Goal: Information Seeking & Learning: Understand process/instructions

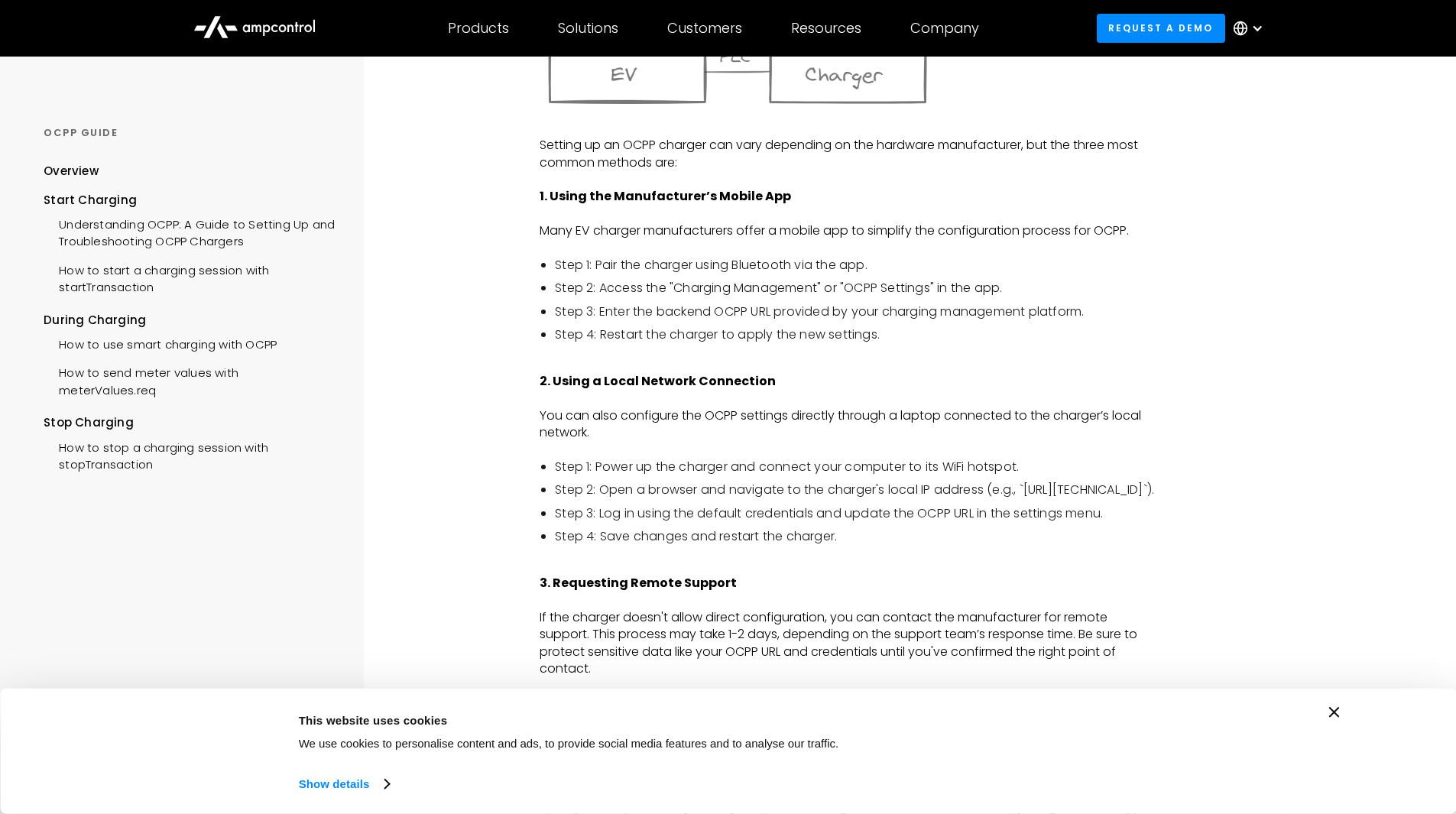
scroll to position [1227, 0]
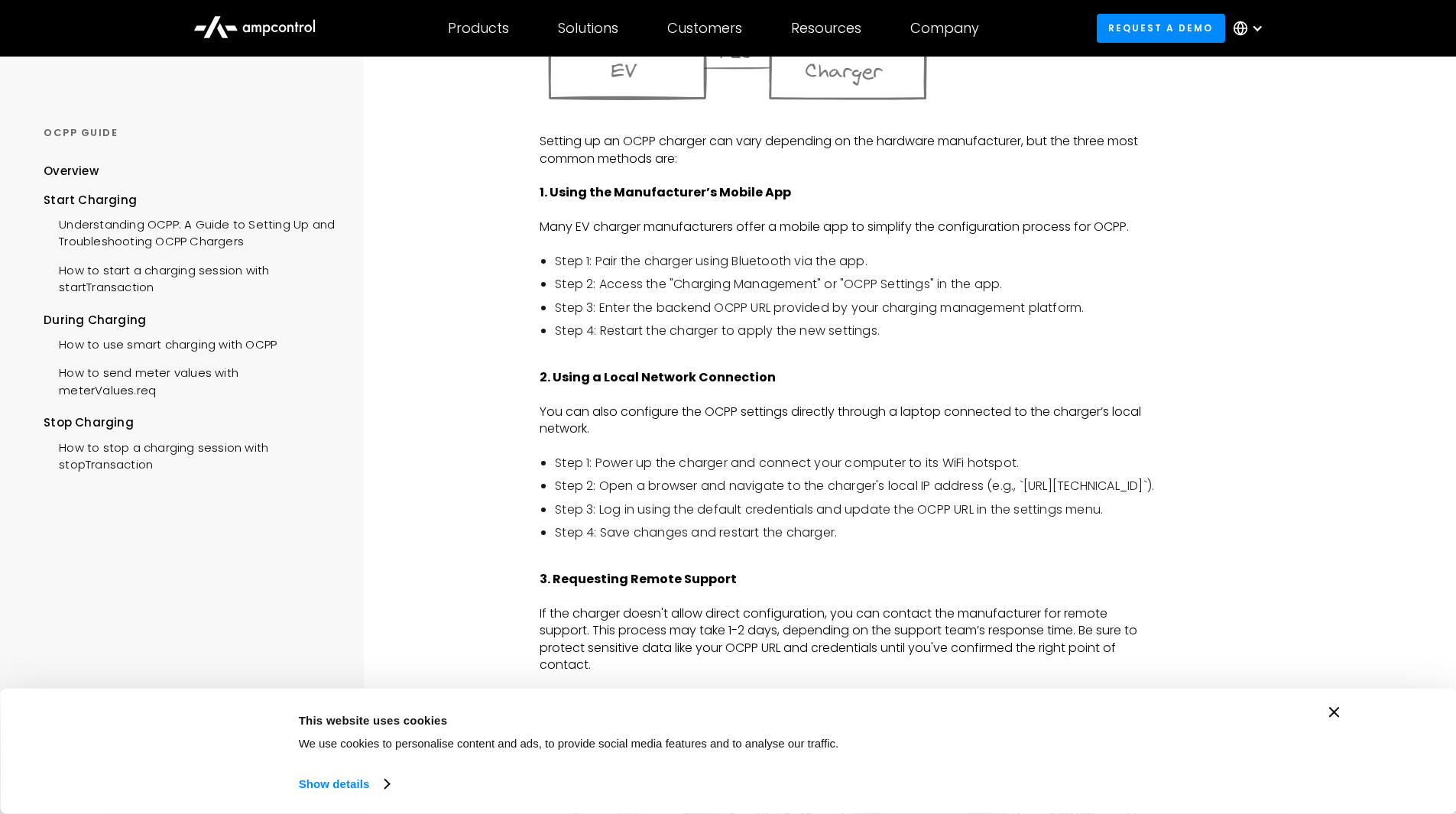
click at [721, 343] on div "The Open Charge Point Protocol (OCPP) is an open standard that facilitates comm…" at bounding box center [849, 777] width 618 height 3475
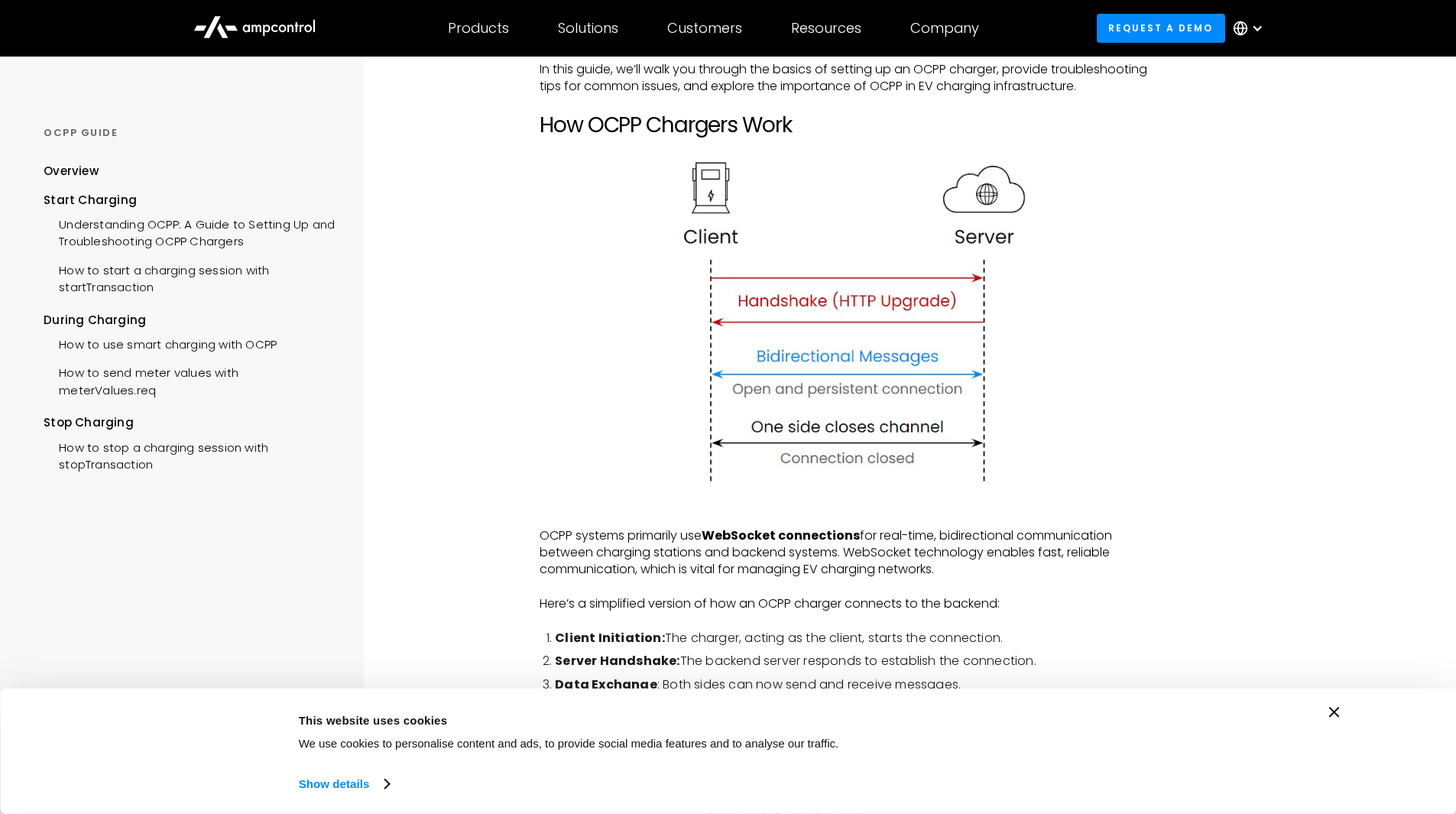
scroll to position [232, 0]
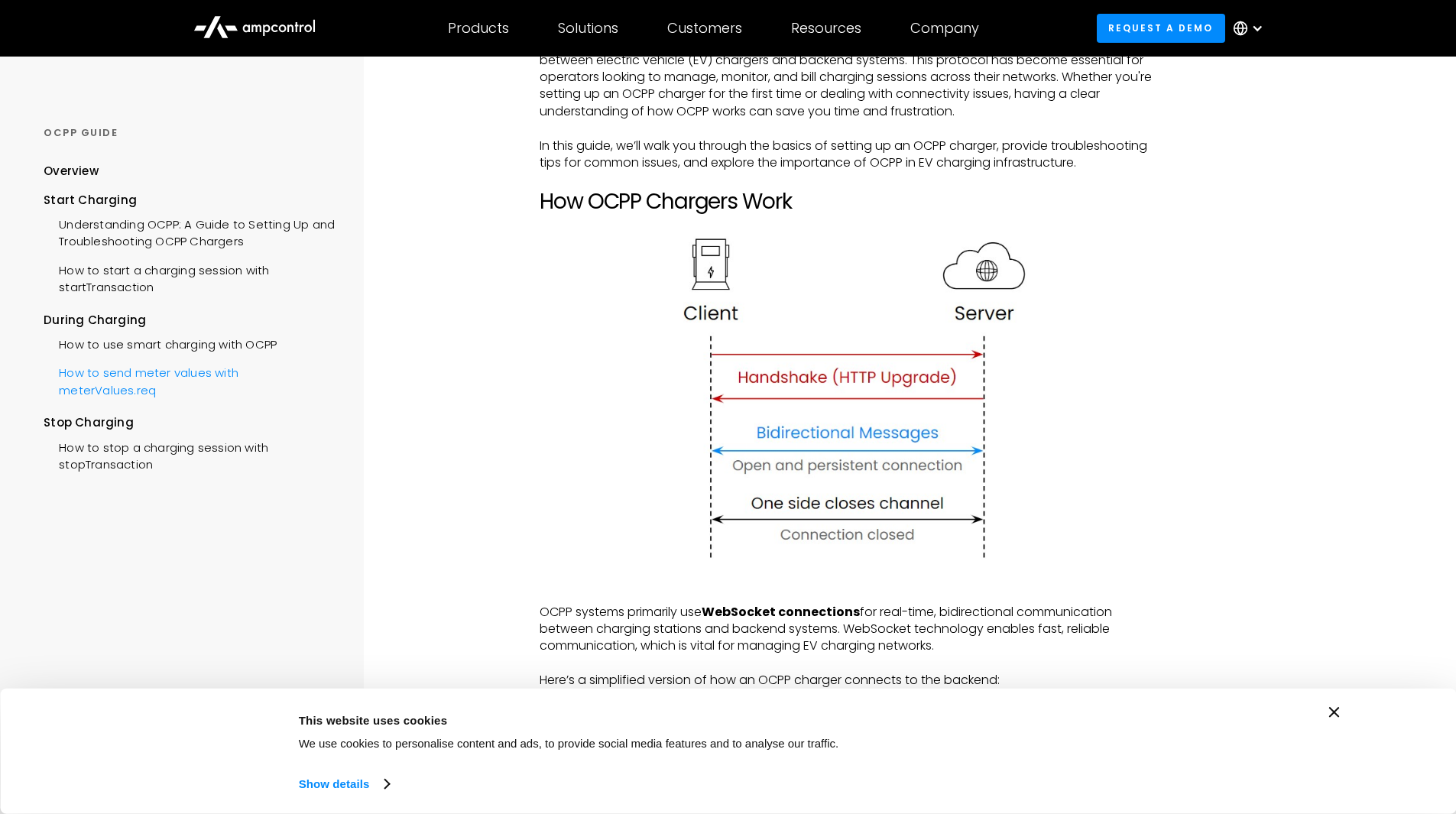
click at [163, 381] on div "How to send meter values with meterValues.req" at bounding box center [189, 380] width 291 height 46
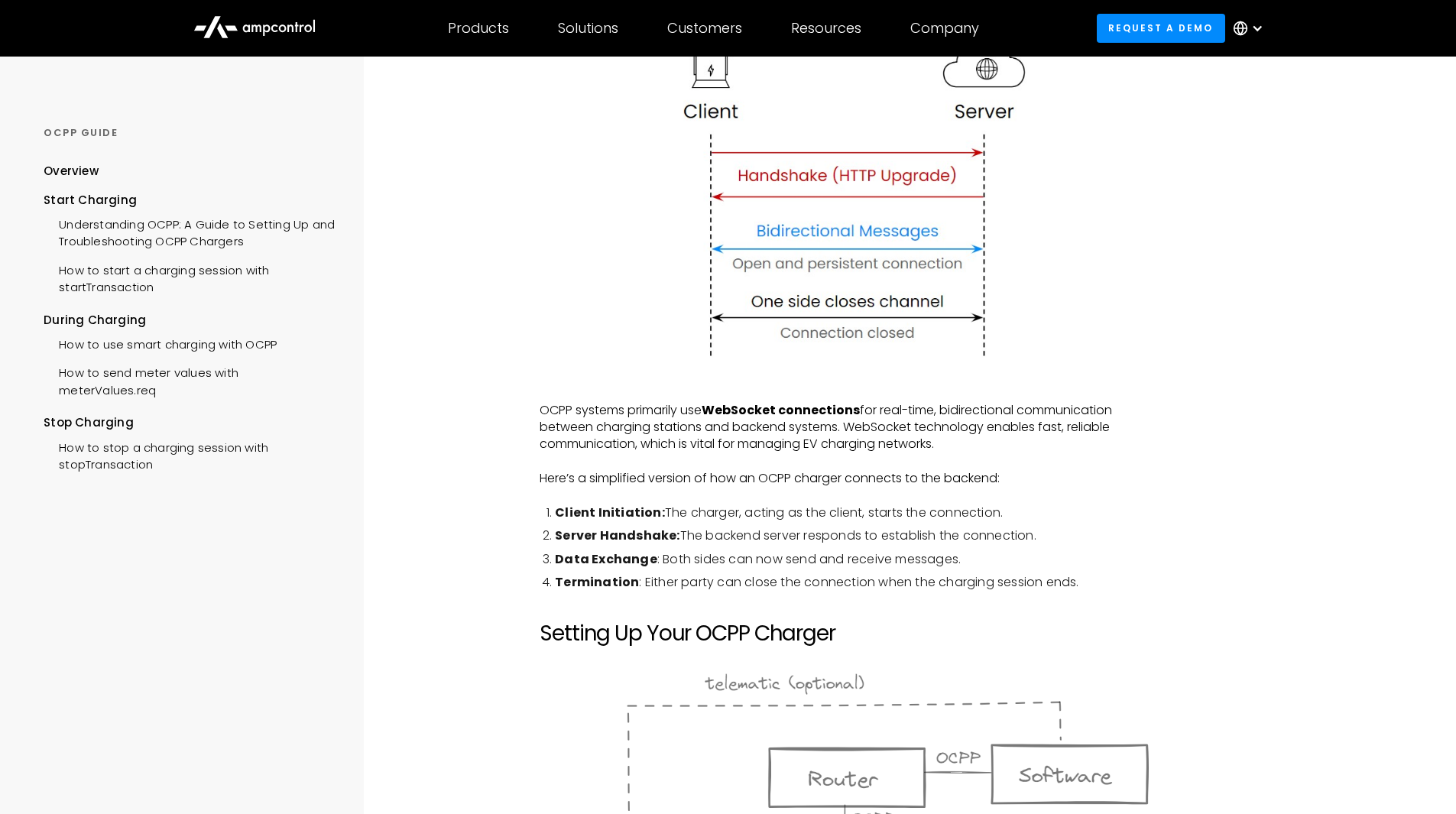
scroll to position [462, 0]
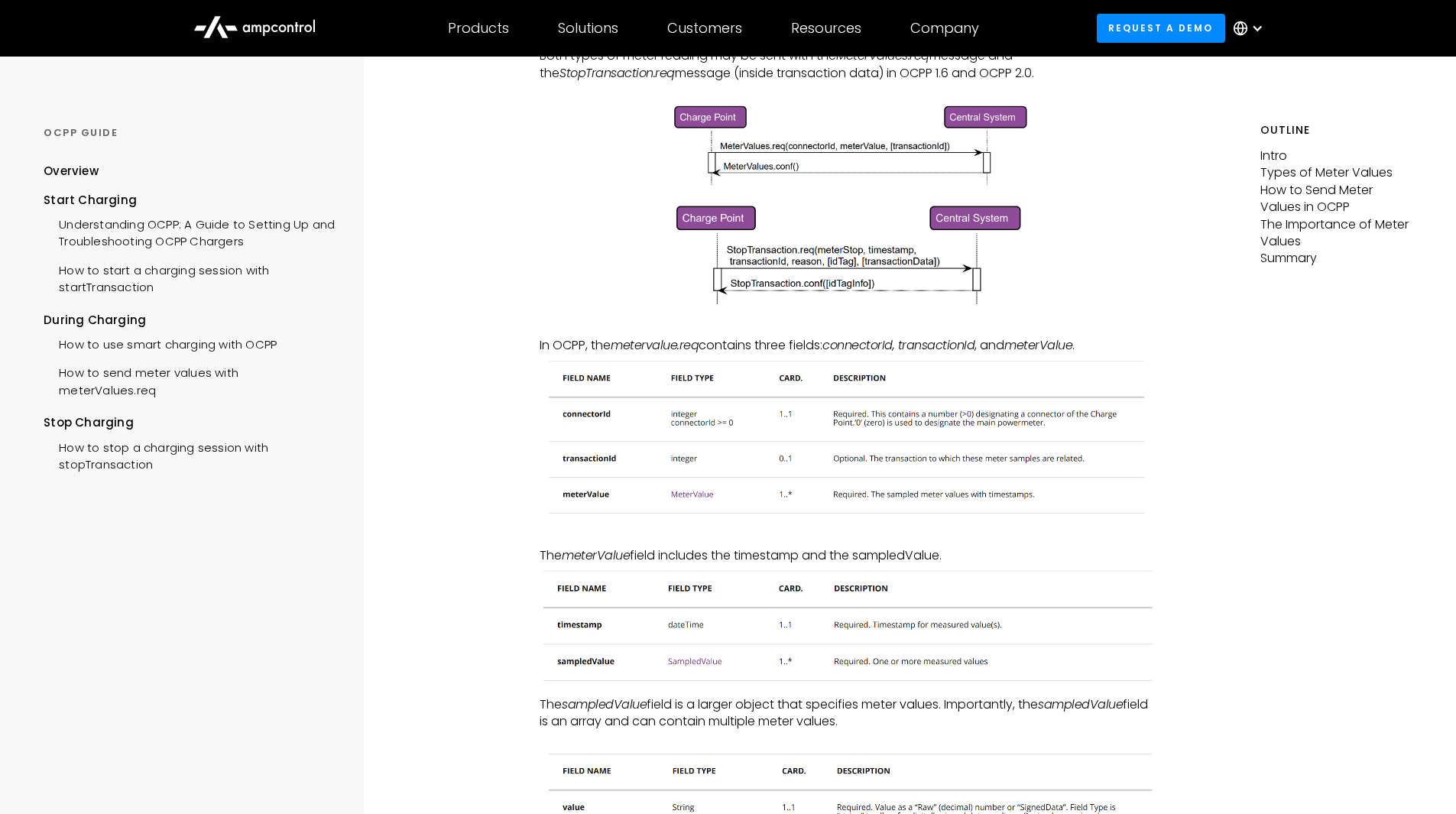
scroll to position [688, 0]
